Goal: Information Seeking & Learning: Learn about a topic

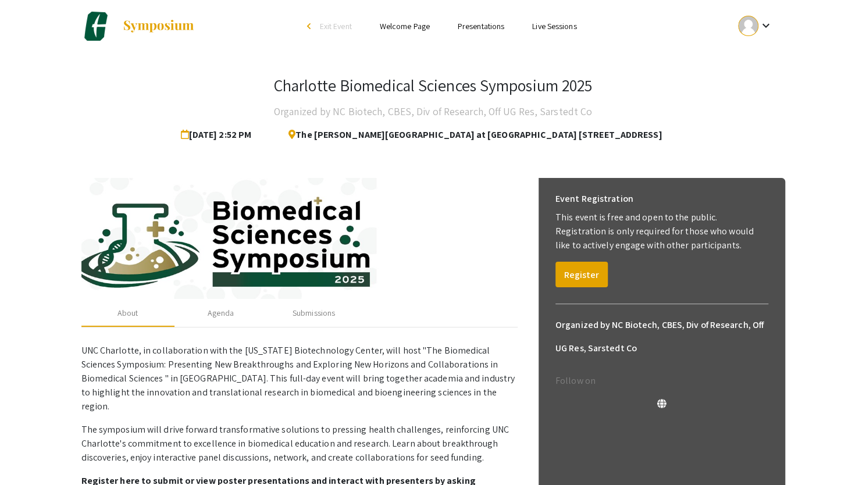
click at [769, 26] on mat-icon "keyboard_arrow_down" at bounding box center [765, 26] width 14 height 14
click at [567, 273] on div at bounding box center [433, 242] width 866 height 485
click at [567, 273] on button "Register" at bounding box center [581, 275] width 52 height 26
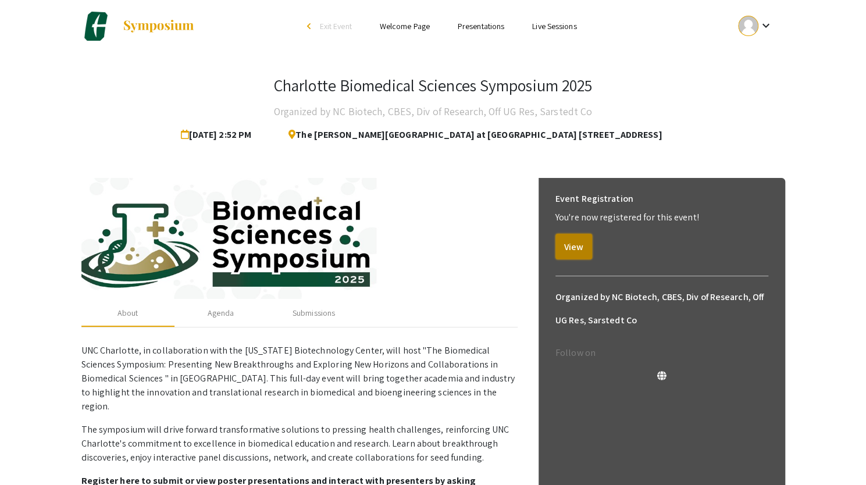
click at [579, 241] on button "View" at bounding box center [573, 247] width 37 height 26
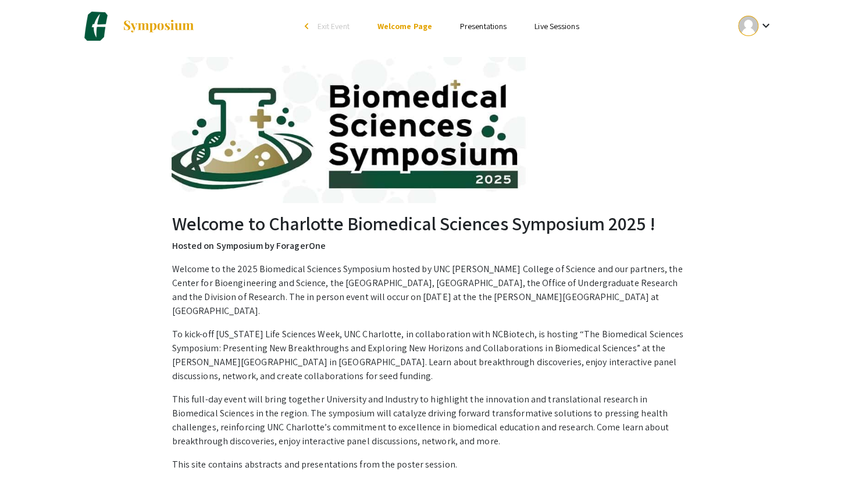
click at [476, 30] on link "Presentations" at bounding box center [483, 26] width 47 height 10
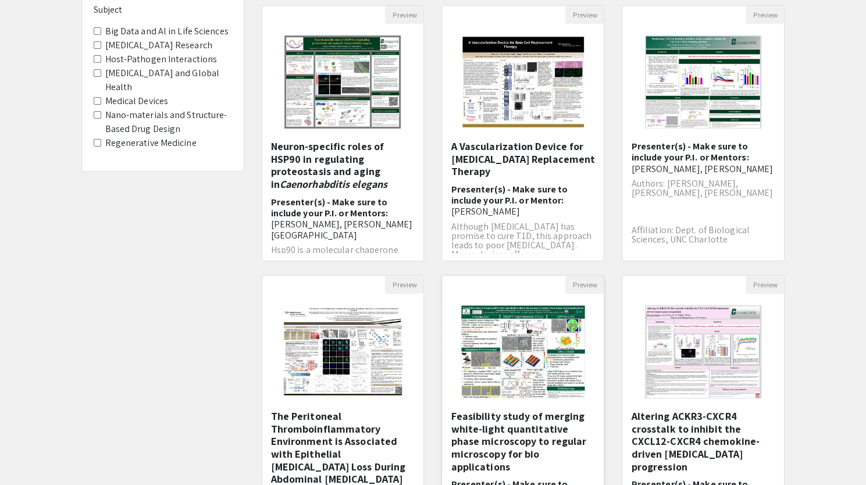
scroll to position [285, 0]
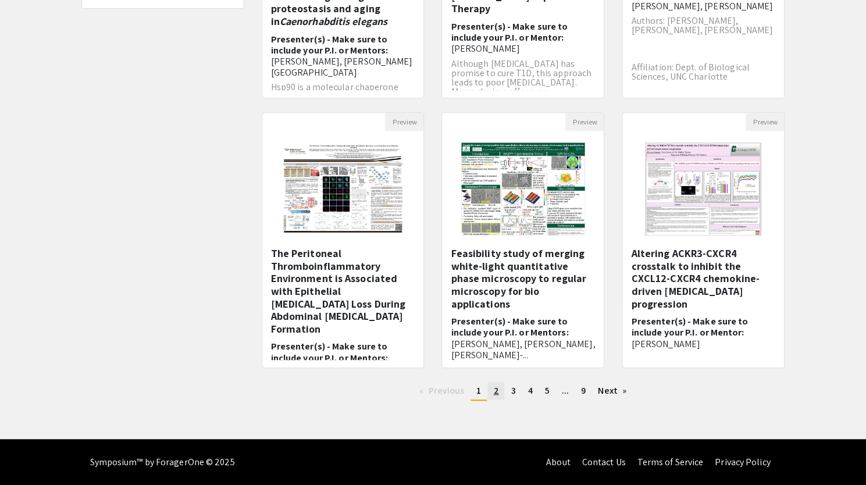
click at [498, 394] on span "2" at bounding box center [495, 390] width 5 height 12
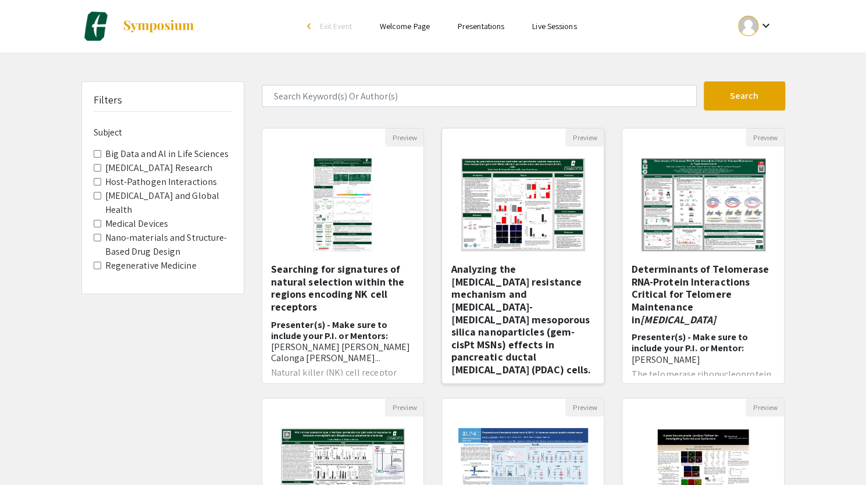
scroll to position [285, 0]
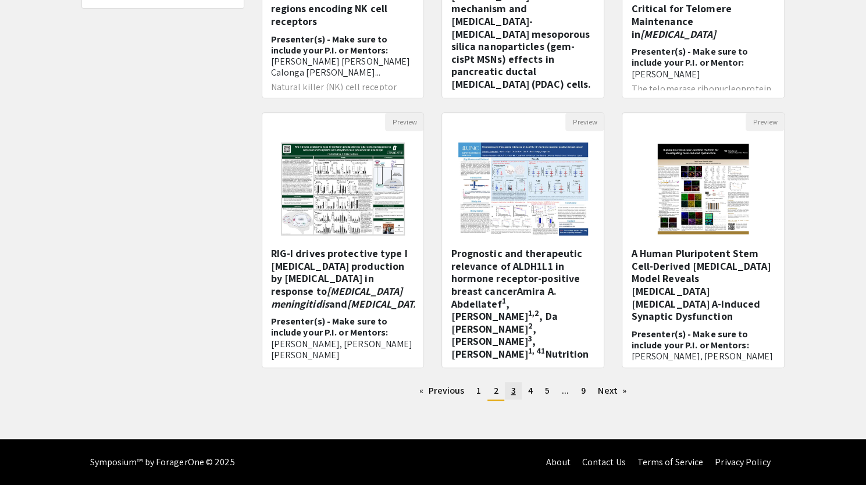
click at [516, 390] on link "page 3" at bounding box center [513, 390] width 16 height 17
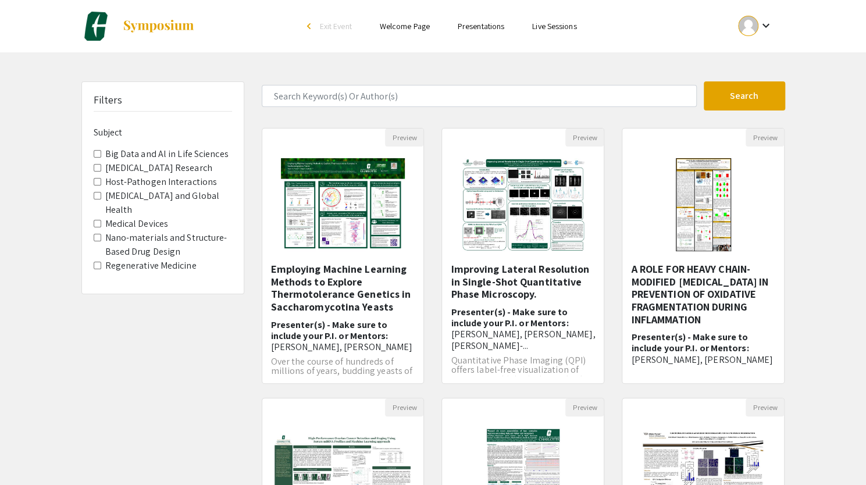
scroll to position [285, 0]
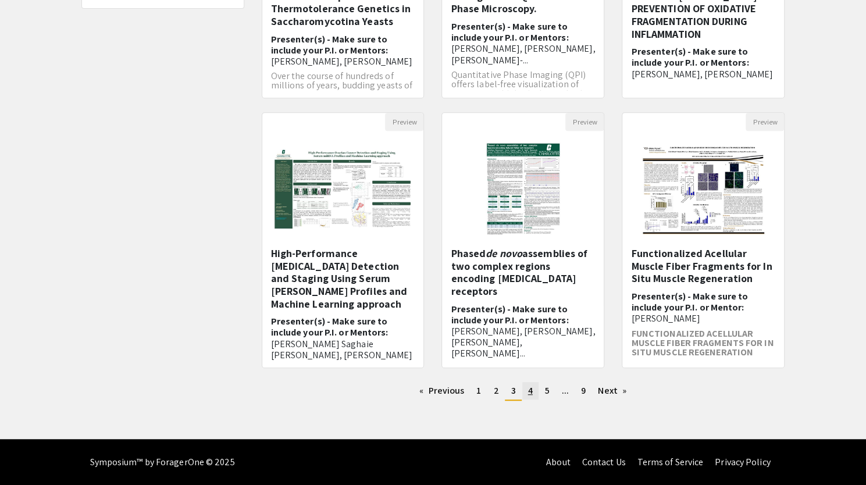
click at [536, 394] on link "page 4" at bounding box center [530, 390] width 16 height 17
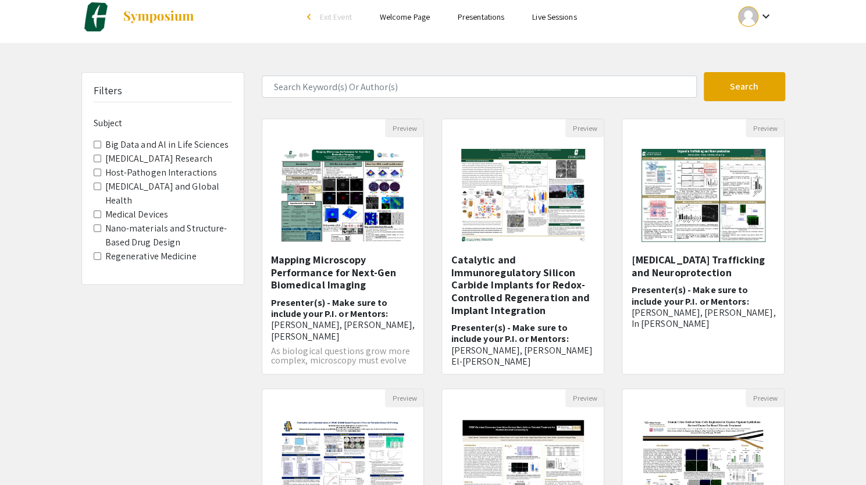
scroll to position [285, 0]
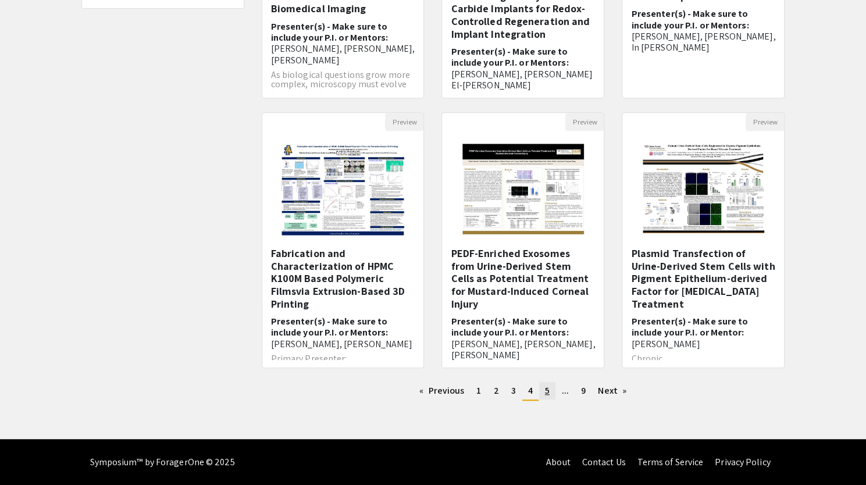
click at [548, 393] on span "5" at bounding box center [547, 390] width 5 height 12
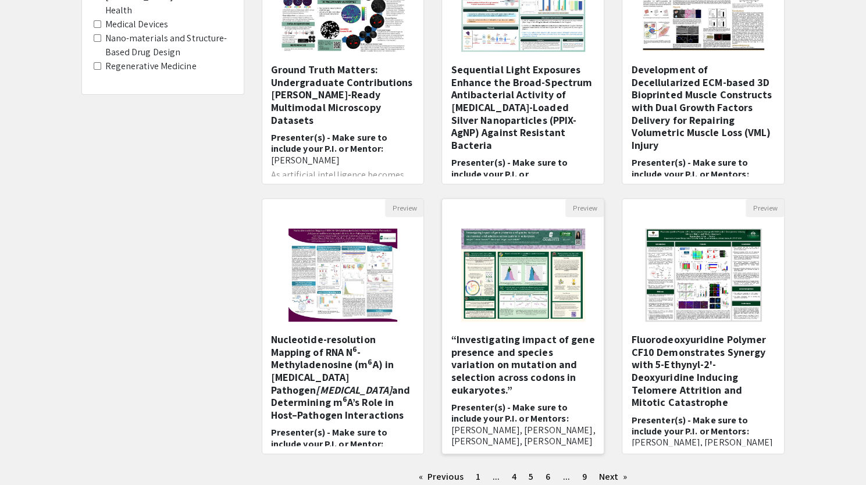
scroll to position [264, 0]
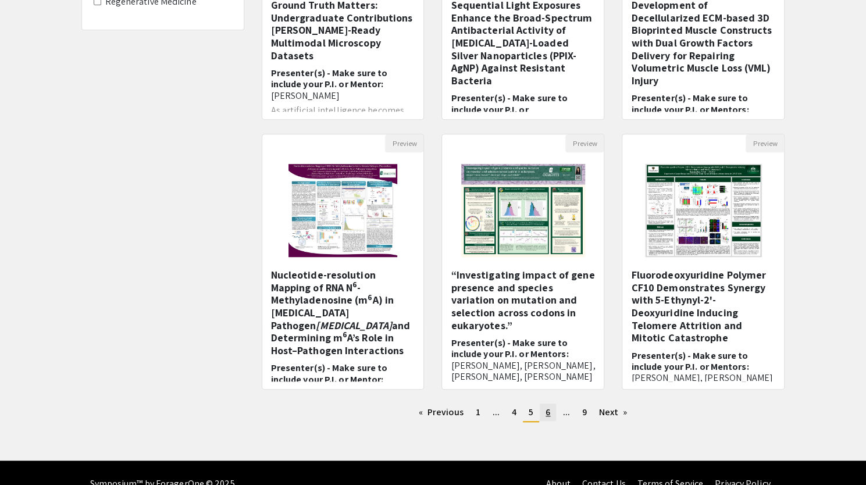
click at [548, 414] on span "6" at bounding box center [547, 412] width 5 height 12
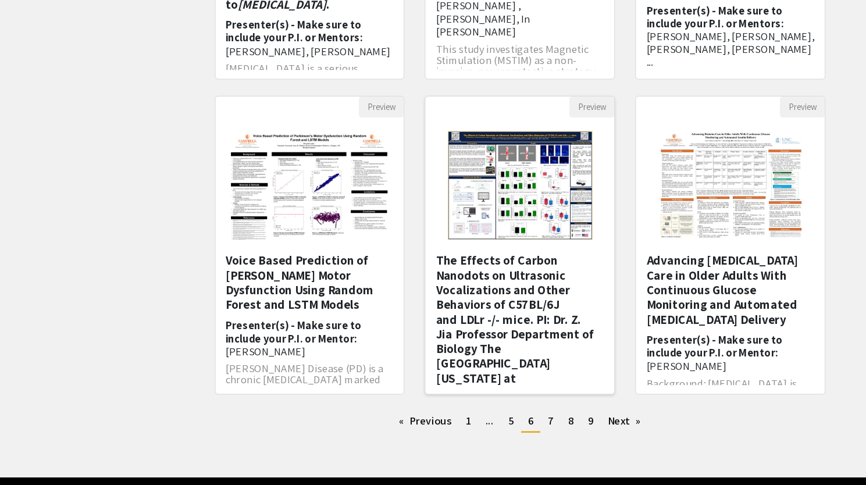
scroll to position [285, 0]
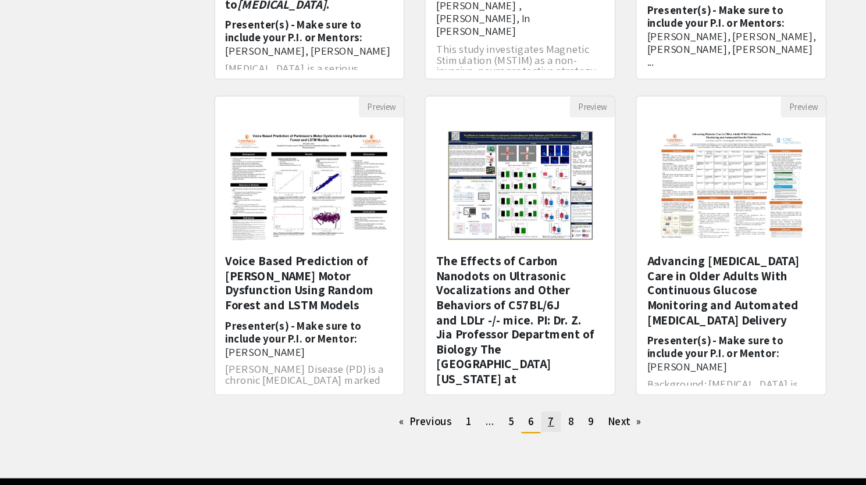
click at [551, 394] on span "7" at bounding box center [548, 390] width 5 height 12
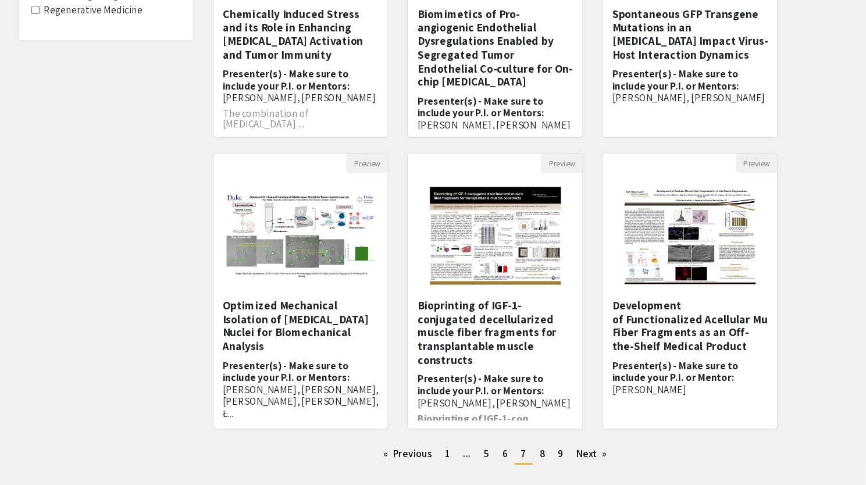
scroll to position [236, 0]
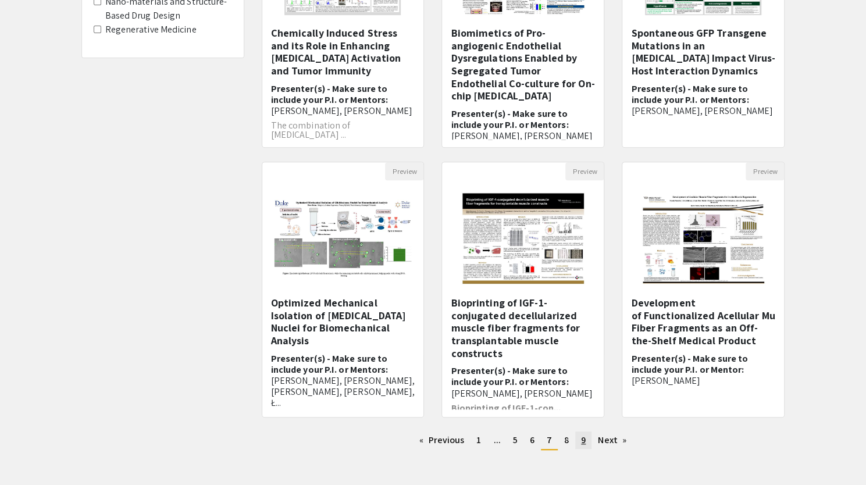
click at [583, 445] on span "9" at bounding box center [583, 440] width 5 height 12
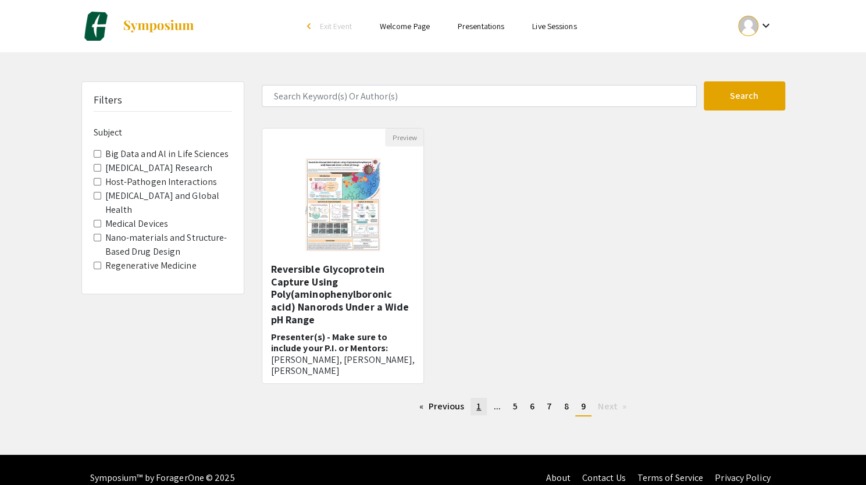
click at [474, 412] on link "page 1" at bounding box center [478, 406] width 16 height 17
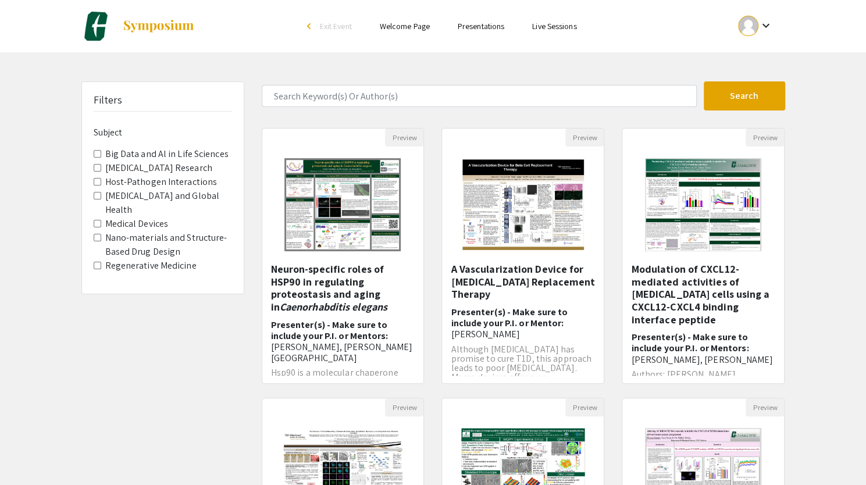
click at [551, 33] on div "Skip navigation arrow_back_ios Exit Event Welcome Page Presentations Live Sessi…" at bounding box center [432, 26] width 703 height 52
click at [546, 26] on link "Live Sessions" at bounding box center [554, 26] width 44 height 10
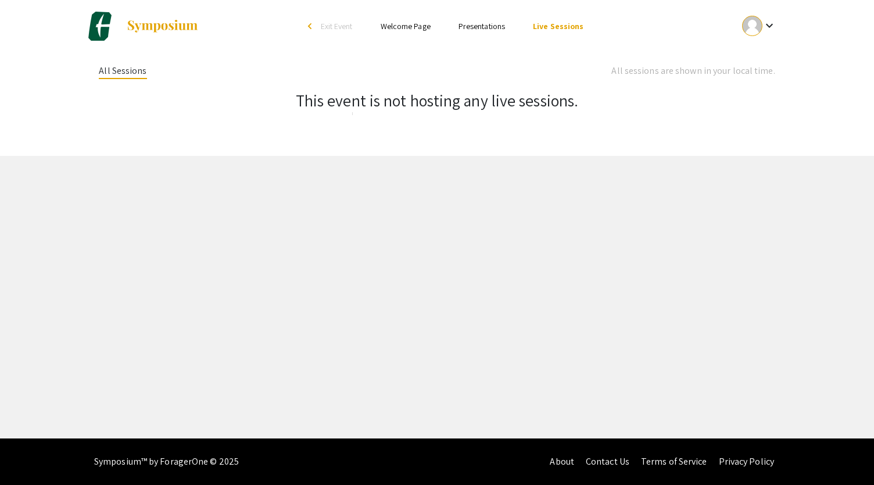
click at [416, 30] on link "Welcome Page" at bounding box center [406, 26] width 50 height 10
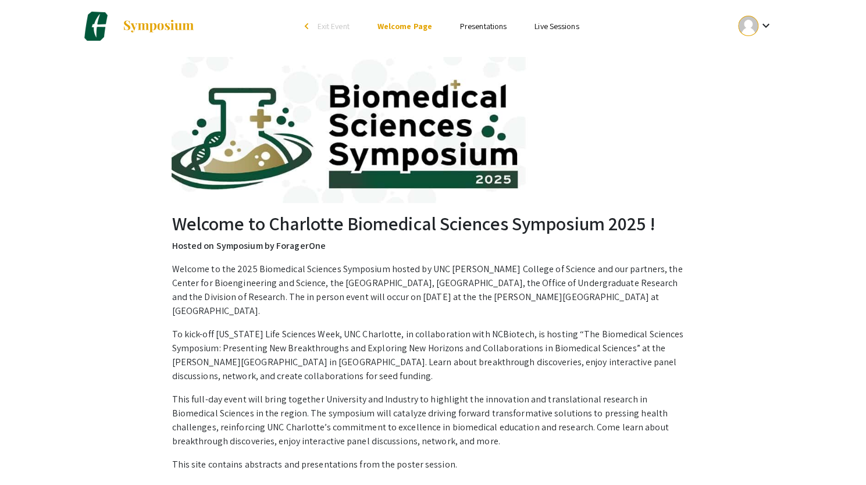
click at [741, 19] on div at bounding box center [748, 26] width 20 height 20
click at [741, 76] on button "My Submissions" at bounding box center [762, 86] width 72 height 28
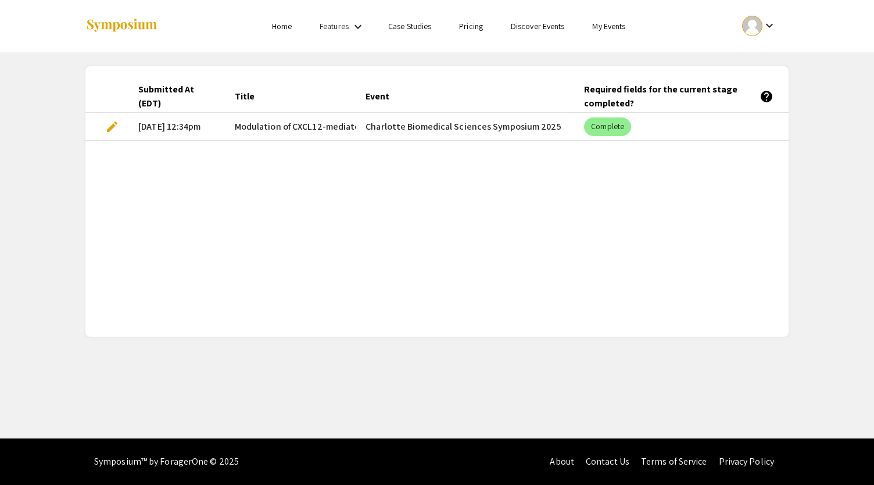
click at [263, 27] on li "Home" at bounding box center [282, 26] width 48 height 14
click at [275, 27] on link "Home" at bounding box center [282, 26] width 20 height 10
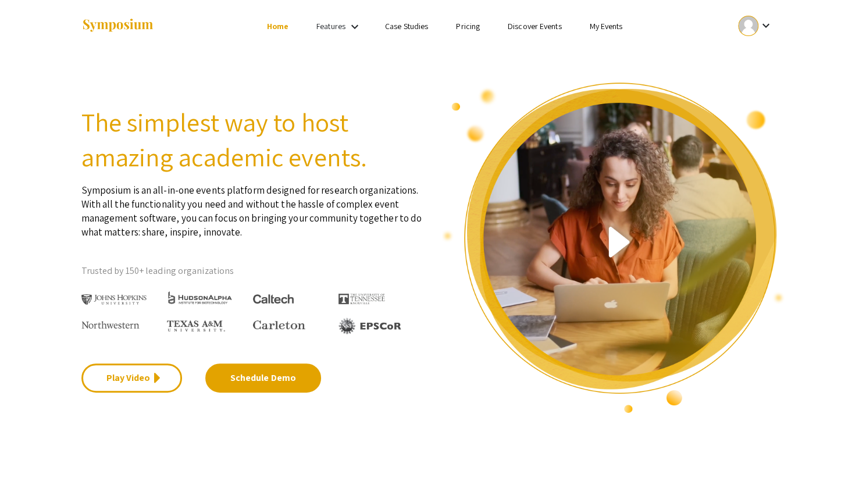
click at [334, 23] on link "Features" at bounding box center [330, 26] width 29 height 10
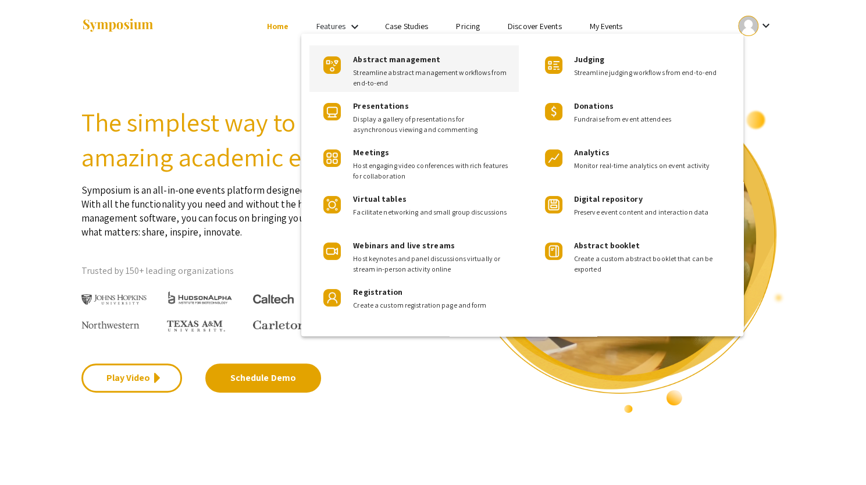
click at [411, 81] on span "Streamline abstract management workflows from end-to-end" at bounding box center [431, 77] width 156 height 21
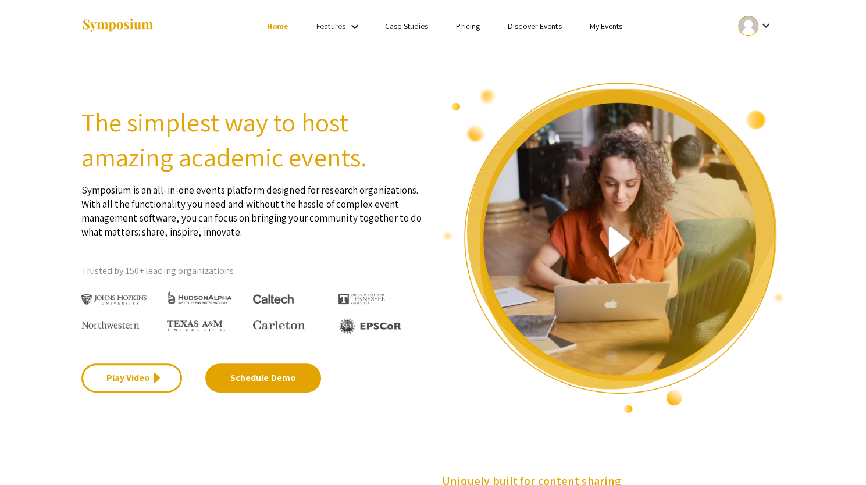
click at [272, 26] on link "Home" at bounding box center [278, 26] width 22 height 10
click at [146, 27] on img at bounding box center [117, 26] width 73 height 16
